Goal: Check status

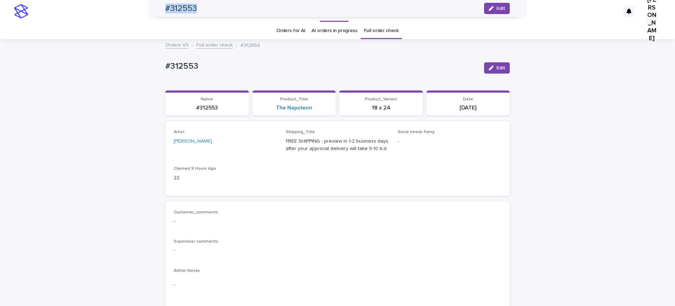
scroll to position [663, 0]
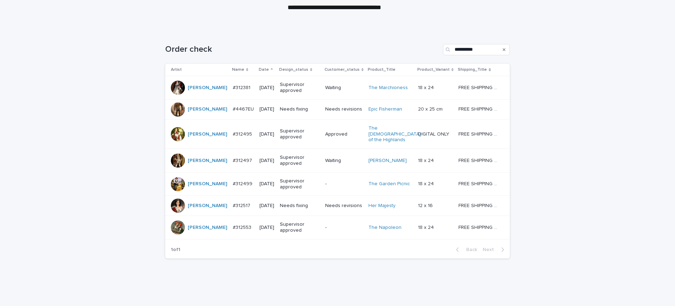
scroll to position [132, 0]
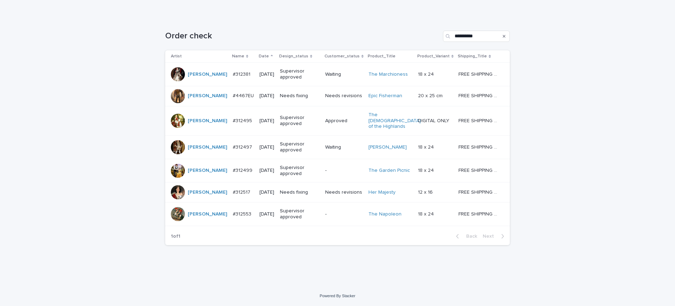
click at [233, 91] on p "#4467EU" at bounding box center [244, 94] width 23 height 7
click at [233, 195] on p "#312517" at bounding box center [242, 191] width 19 height 7
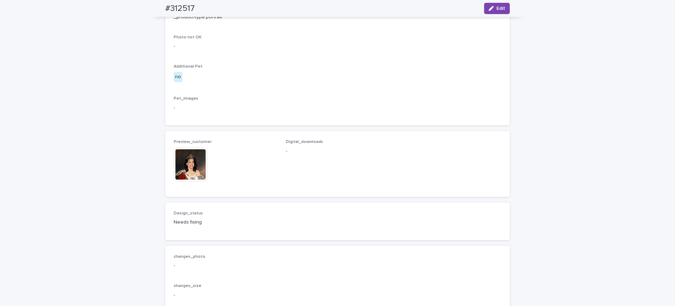
scroll to position [396, 0]
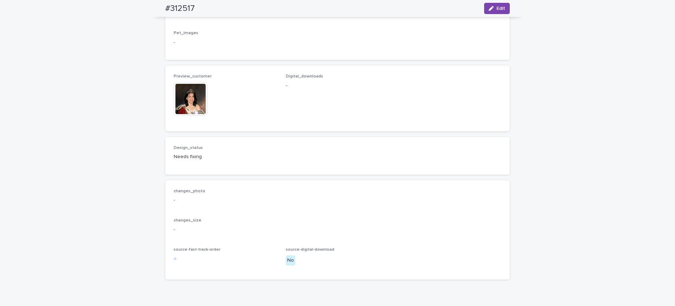
click at [193, 116] on img at bounding box center [191, 99] width 34 height 34
